Goal: Task Accomplishment & Management: Complete application form

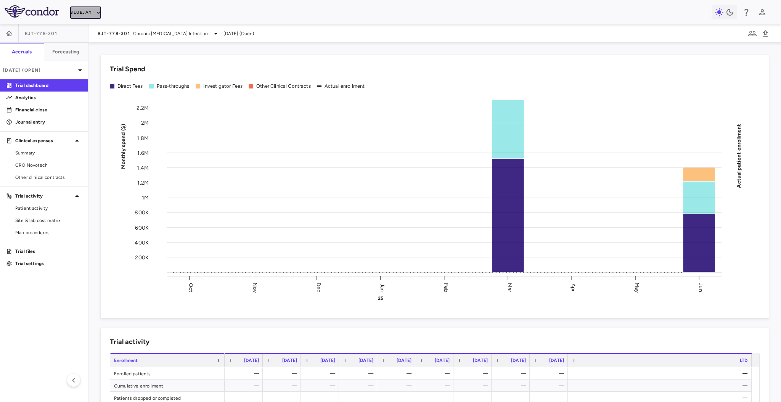
click at [98, 12] on icon "button" at bounding box center [98, 12] width 3 height 2
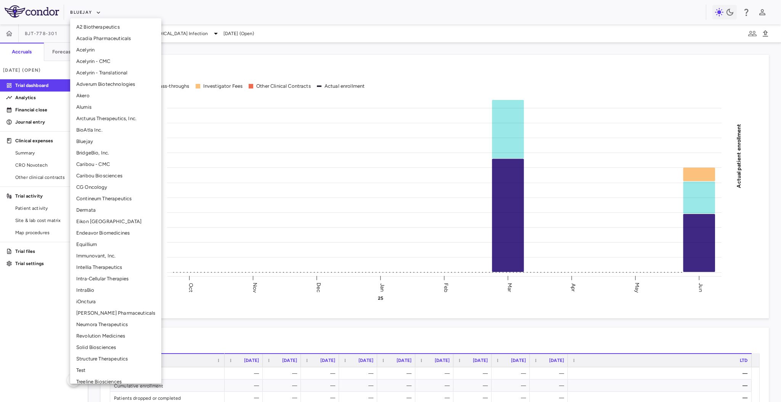
click at [108, 348] on li "Solid Biosciences" at bounding box center [115, 347] width 91 height 11
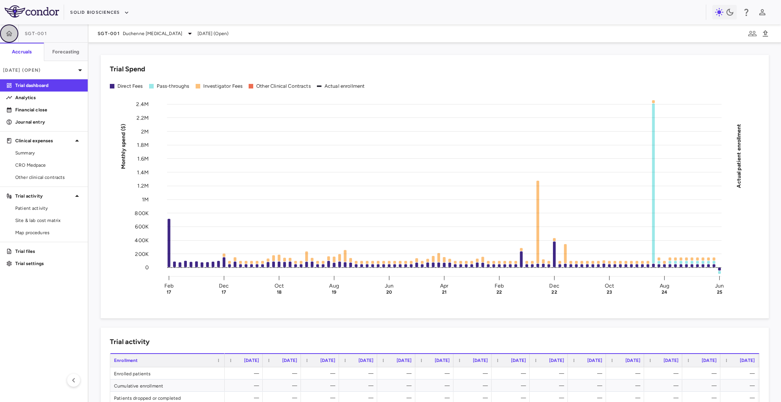
click at [11, 31] on icon "button" at bounding box center [9, 34] width 8 height 8
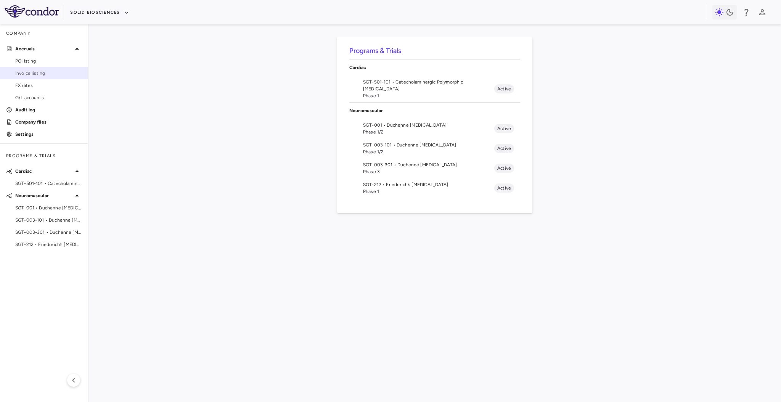
click at [47, 73] on span "Invoice listing" at bounding box center [48, 73] width 66 height 7
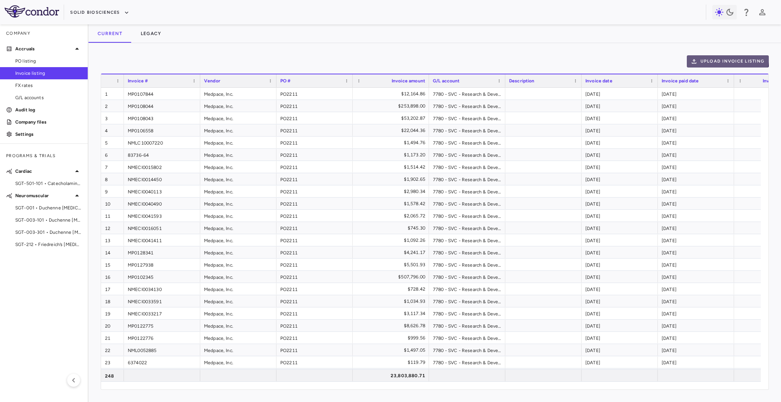
click at [705, 55] on button "Upload invoice listing" at bounding box center [728, 61] width 82 height 12
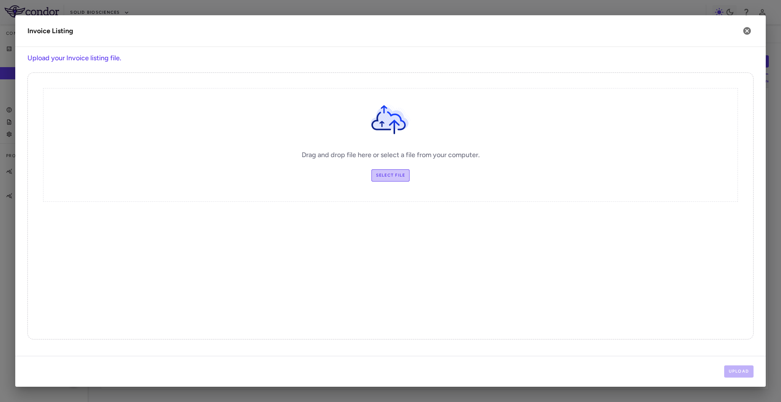
click at [395, 171] on label "Select file" at bounding box center [390, 175] width 39 height 12
click at [0, 0] on input "Select file" at bounding box center [0, 0] width 0 height 0
click at [736, 369] on button "Upload" at bounding box center [739, 371] width 30 height 12
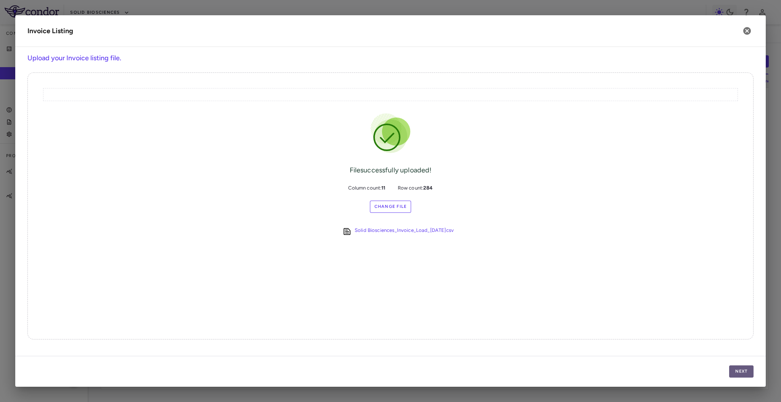
click at [737, 371] on button "Next" at bounding box center [741, 371] width 24 height 12
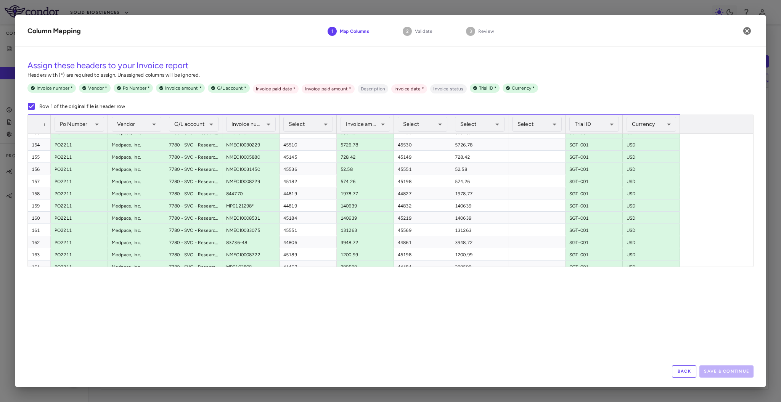
click at [684, 371] on button "Back" at bounding box center [684, 371] width 24 height 12
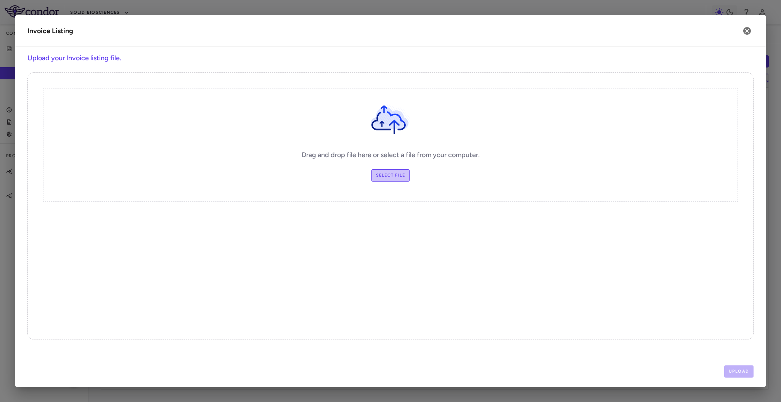
click at [400, 173] on label "Select file" at bounding box center [390, 175] width 39 height 12
click at [0, 0] on input "Select file" at bounding box center [0, 0] width 0 height 0
click at [742, 371] on button "Upload" at bounding box center [739, 371] width 30 height 12
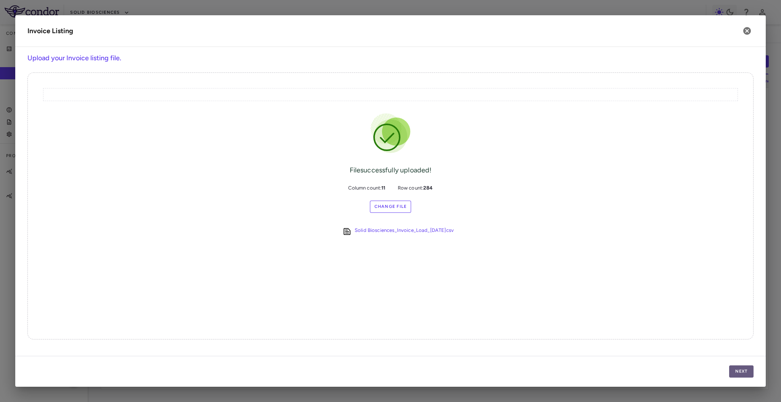
click at [742, 371] on button "Next" at bounding box center [741, 371] width 24 height 12
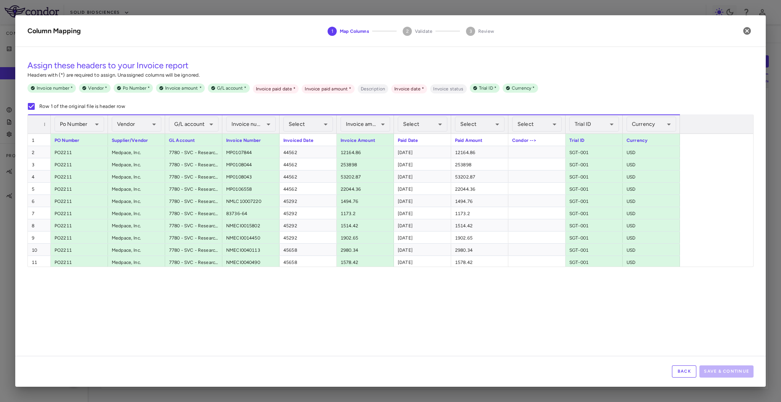
click at [693, 372] on button "Back" at bounding box center [684, 371] width 24 height 12
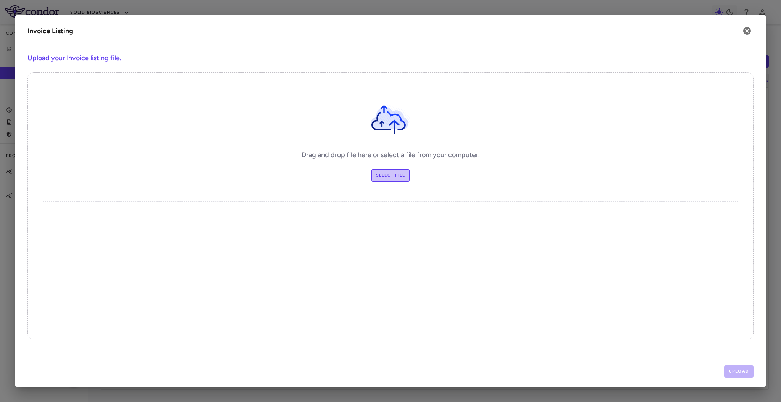
click at [393, 180] on label "Select file" at bounding box center [390, 175] width 39 height 12
click at [0, 0] on input "Select file" at bounding box center [0, 0] width 0 height 0
click at [730, 374] on button "Upload" at bounding box center [739, 371] width 30 height 12
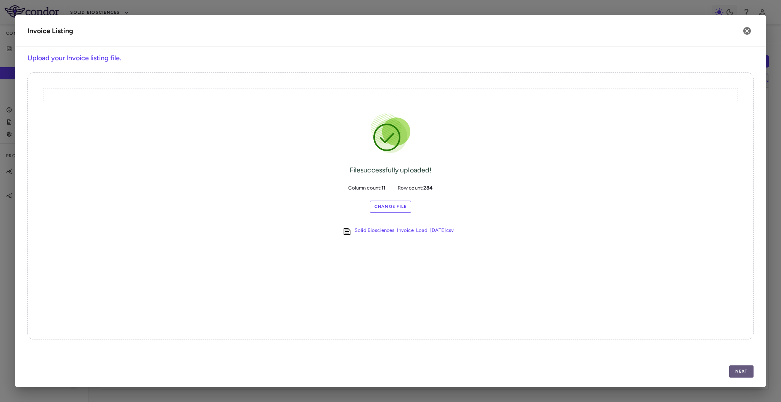
click at [730, 374] on button "Next" at bounding box center [741, 371] width 24 height 12
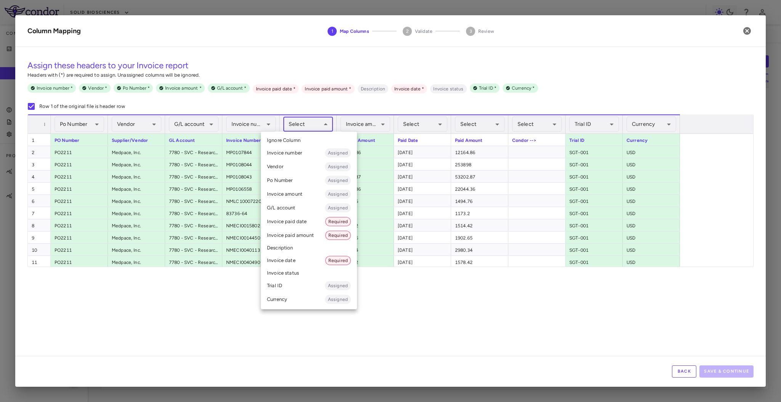
click at [305, 126] on body "Skip to sidebar Skip to main content Solid Biosciences Company Accruals PO list…" at bounding box center [390, 201] width 781 height 402
click at [315, 260] on li "Invoice date Required" at bounding box center [309, 261] width 96 height 14
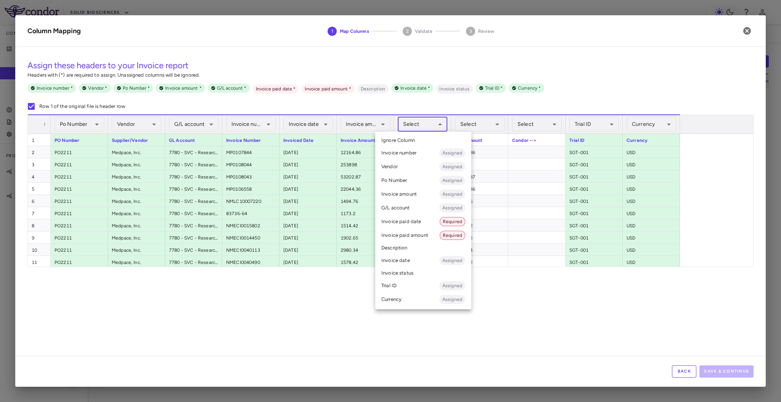
click at [426, 119] on body "Skip to sidebar Skip to main content Solid Biosciences Company Accruals PO list…" at bounding box center [390, 201] width 781 height 402
click at [429, 225] on li "Invoice paid date Required" at bounding box center [423, 222] width 96 height 14
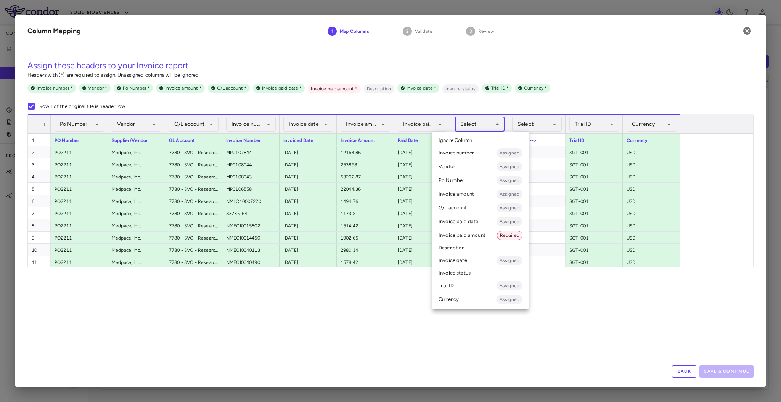
click at [477, 122] on body "Skip to sidebar Skip to main content Solid Biosciences Company Accruals PO list…" at bounding box center [390, 201] width 781 height 402
click at [479, 234] on li "Invoice paid amount Required" at bounding box center [480, 235] width 96 height 14
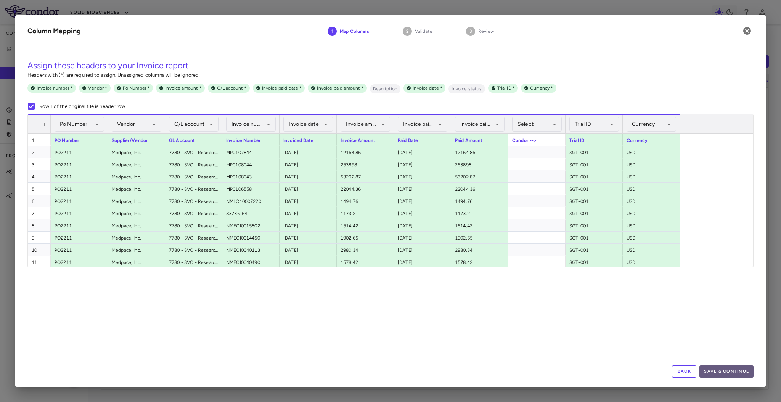
click at [732, 370] on button "Save & Continue" at bounding box center [726, 371] width 54 height 12
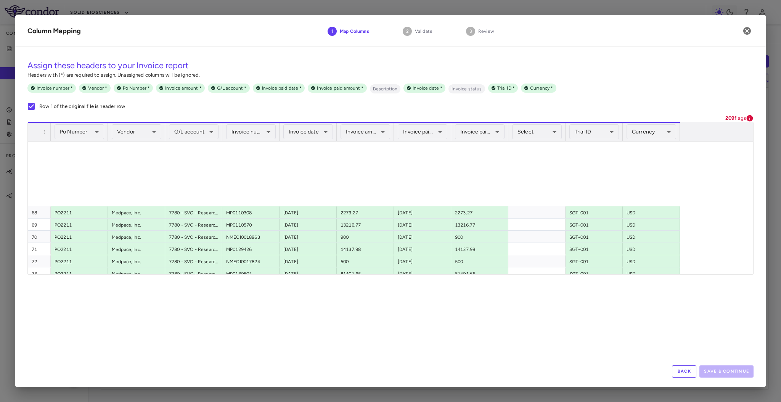
scroll to position [1001, 0]
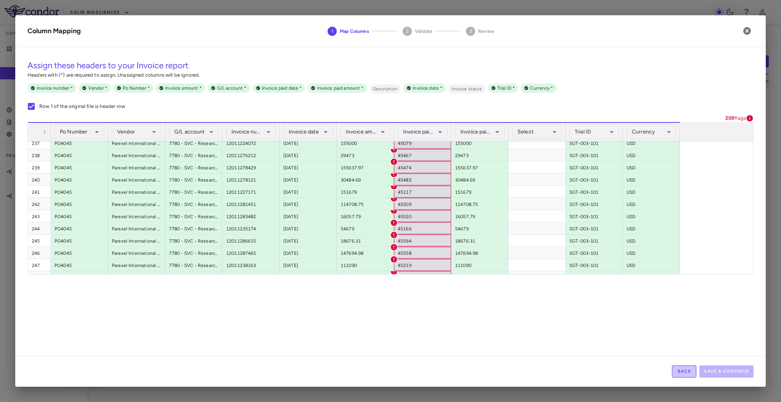
click at [678, 370] on button "Back" at bounding box center [684, 371] width 24 height 12
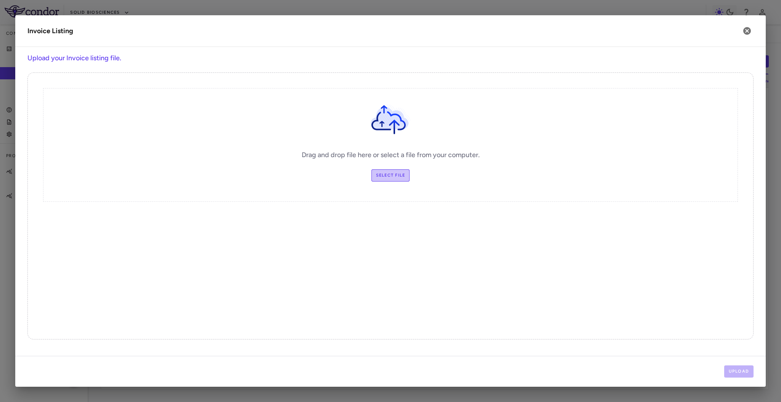
click at [406, 178] on label "Select file" at bounding box center [390, 175] width 39 height 12
click at [0, 0] on input "Select file" at bounding box center [0, 0] width 0 height 0
click at [743, 376] on button "Upload" at bounding box center [739, 371] width 30 height 12
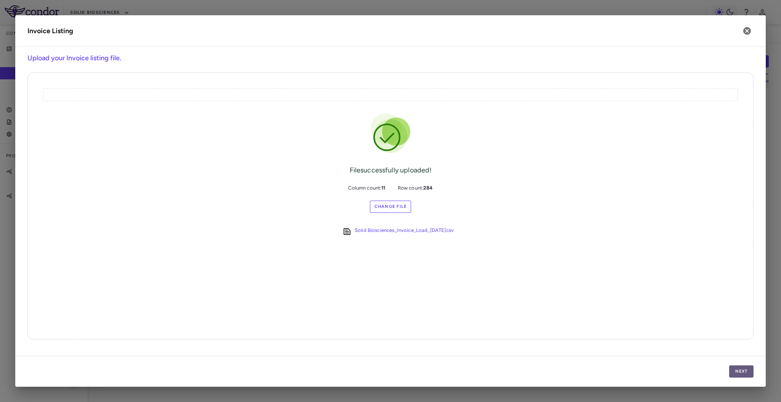
click at [739, 368] on button "Next" at bounding box center [741, 371] width 24 height 12
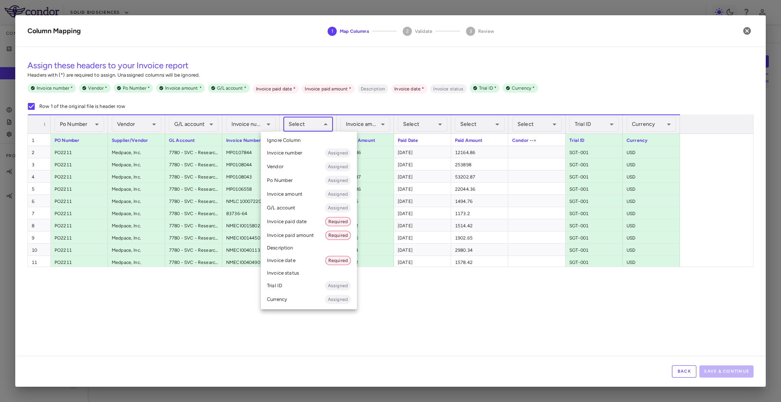
click at [301, 127] on body "Skip to sidebar Skip to main content Solid Biosciences Company Accruals PO list…" at bounding box center [390, 201] width 781 height 402
click at [315, 259] on li "Invoice date Required" at bounding box center [309, 261] width 96 height 14
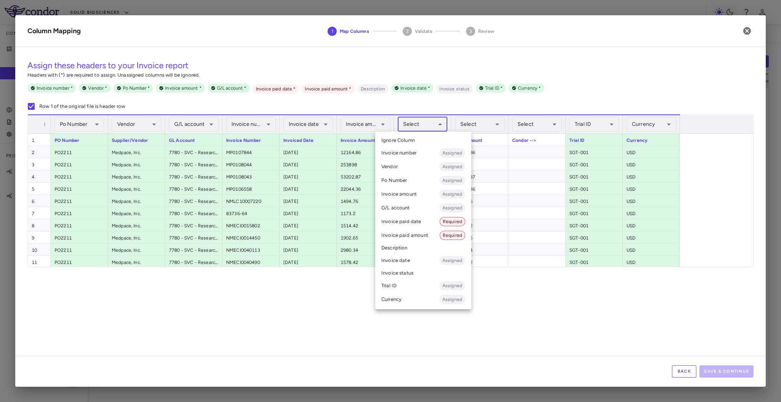
click at [436, 128] on body "Skip to sidebar Skip to main content Solid Biosciences Company Accruals PO list…" at bounding box center [390, 201] width 781 height 402
click at [432, 220] on li "Invoice paid date Required" at bounding box center [423, 222] width 96 height 14
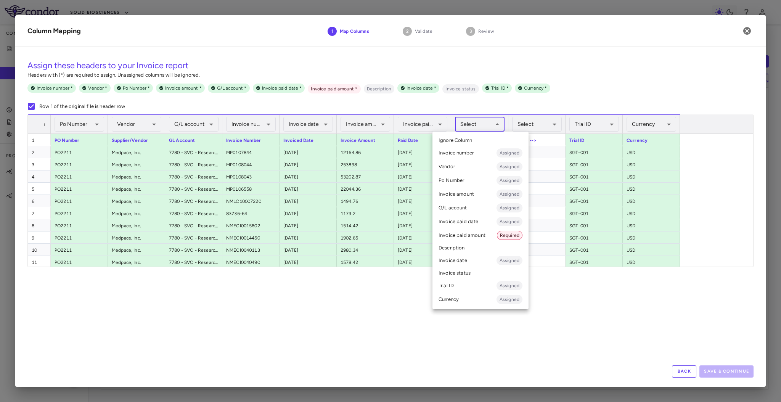
click at [490, 119] on body "Skip to sidebar Skip to main content Solid Biosciences Company Accruals PO list…" at bounding box center [390, 201] width 781 height 402
click at [481, 231] on li "Invoice paid amount Required" at bounding box center [480, 235] width 96 height 14
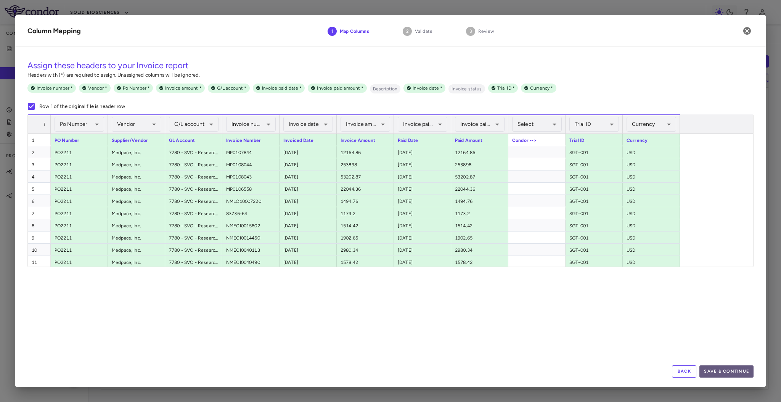
click at [708, 377] on button "Save & Continue" at bounding box center [726, 371] width 54 height 12
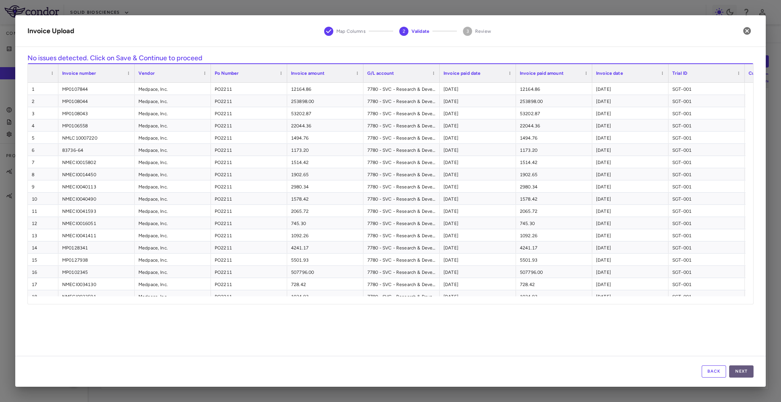
click at [735, 374] on button "Next" at bounding box center [741, 371] width 24 height 12
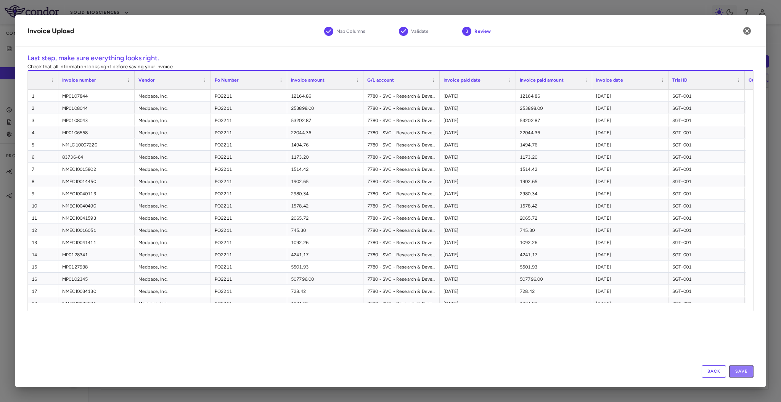
click at [735, 374] on button "Save" at bounding box center [741, 371] width 24 height 12
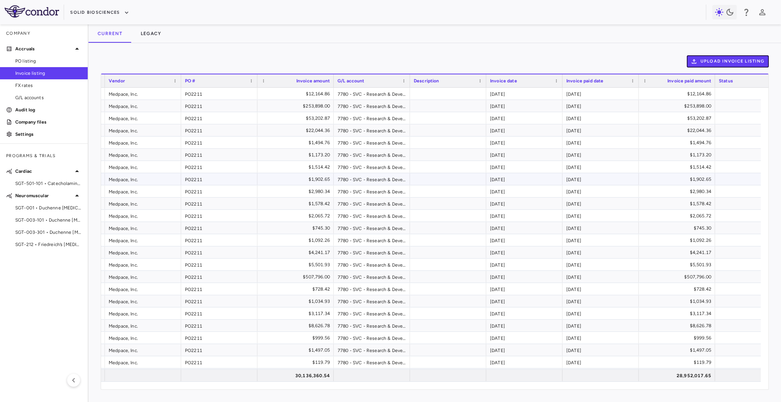
scroll to position [0, 118]
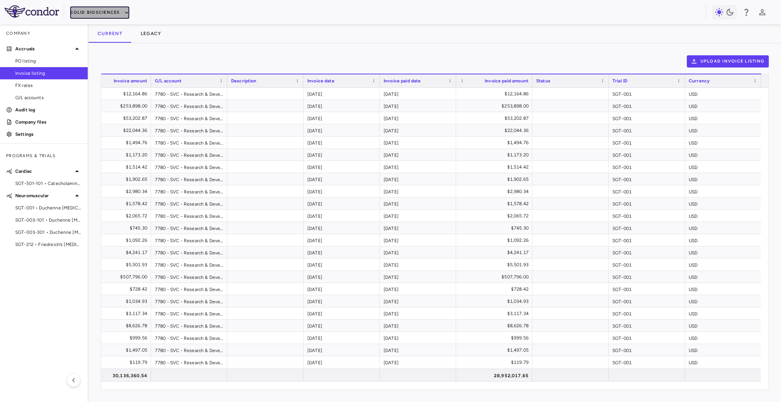
click at [104, 9] on button "Solid Biosciences" at bounding box center [99, 12] width 59 height 12
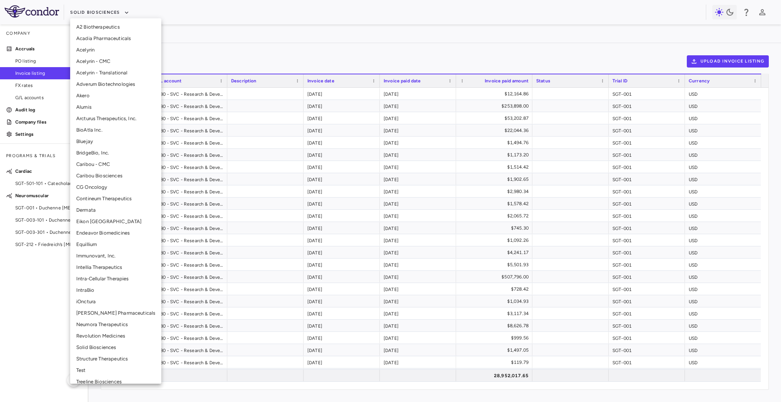
click at [117, 87] on li "Adverum Biotechnologies" at bounding box center [115, 84] width 91 height 11
